Goal: Register for event/course

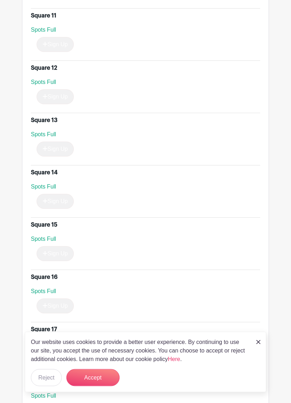
click at [102, 367] on button "Accept" at bounding box center [92, 377] width 53 height 17
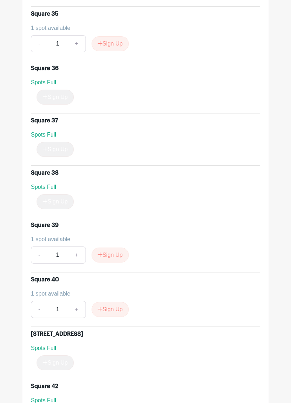
scroll to position [2249, 0]
click at [117, 254] on button "Sign Up" at bounding box center [110, 254] width 37 height 15
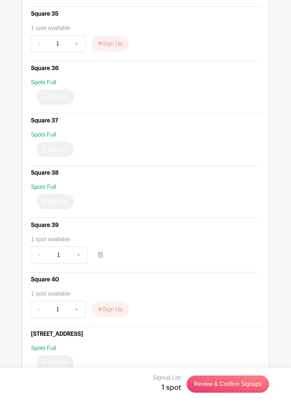
click at [226, 367] on link "Review & Confirm Signups" at bounding box center [228, 383] width 82 height 17
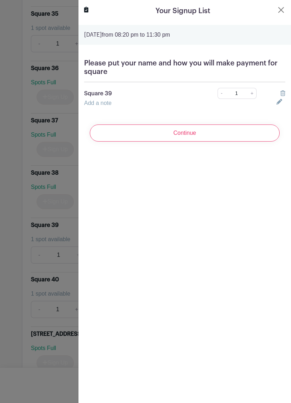
click at [110, 104] on link "Add a note" at bounding box center [97, 103] width 27 height 6
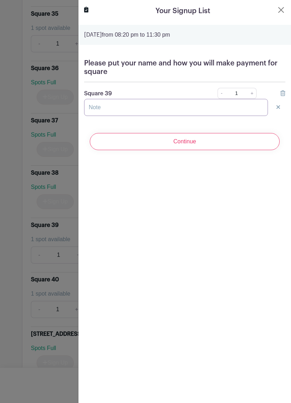
click at [118, 109] on input "text" at bounding box center [176, 107] width 184 height 17
type input "[PERSON_NAME] venmo"
click at [190, 138] on input "Continue" at bounding box center [185, 141] width 190 height 17
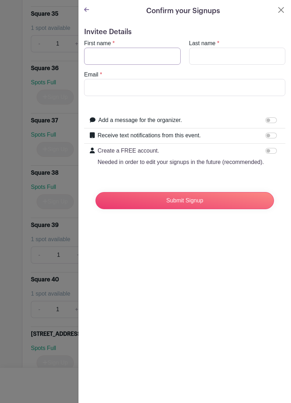
click at [116, 55] on input "First name" at bounding box center [132, 56] width 97 height 17
type input "[EMAIL_ADDRESS][DOMAIN_NAME]"
type input "& [PERSON_NAME]"
click at [139, 53] on input "[PERSON_NAME]" at bounding box center [132, 56] width 97 height 17
type input "J"
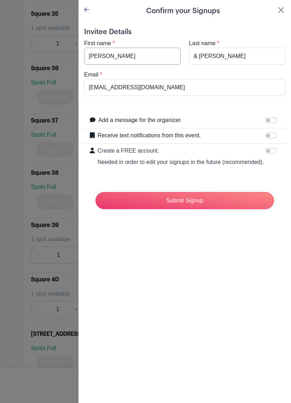
type input "[PERSON_NAME]"
click at [223, 55] on input "& [PERSON_NAME]" at bounding box center [237, 56] width 97 height 17
type input "[PERSON_NAME]"
click at [194, 201] on input "Submit Signup" at bounding box center [185, 200] width 179 height 17
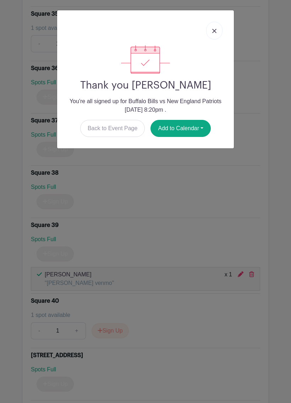
click at [214, 33] on img at bounding box center [215, 31] width 4 height 4
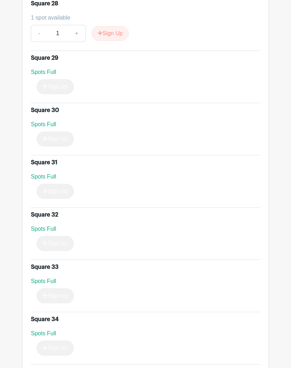
scroll to position [1889, 0]
